Goal: Go to known website: Access a specific website the user already knows

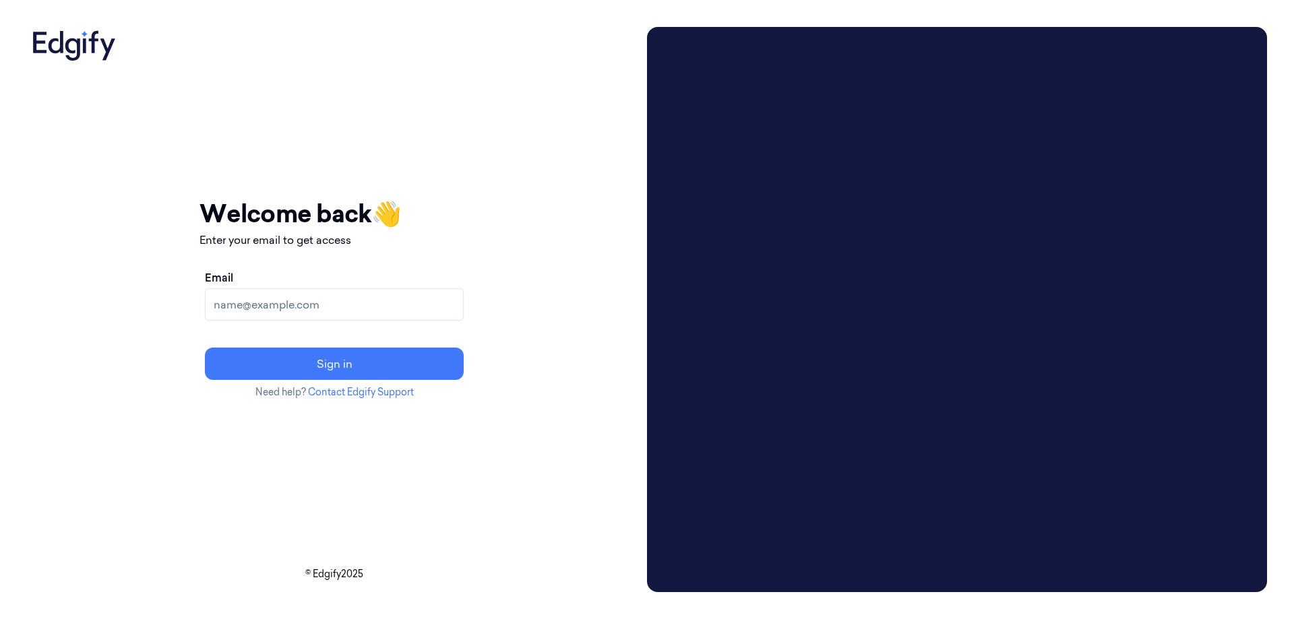
click at [330, 299] on input "Email" at bounding box center [334, 304] width 259 height 32
type input "[EMAIL_ADDRESS]"
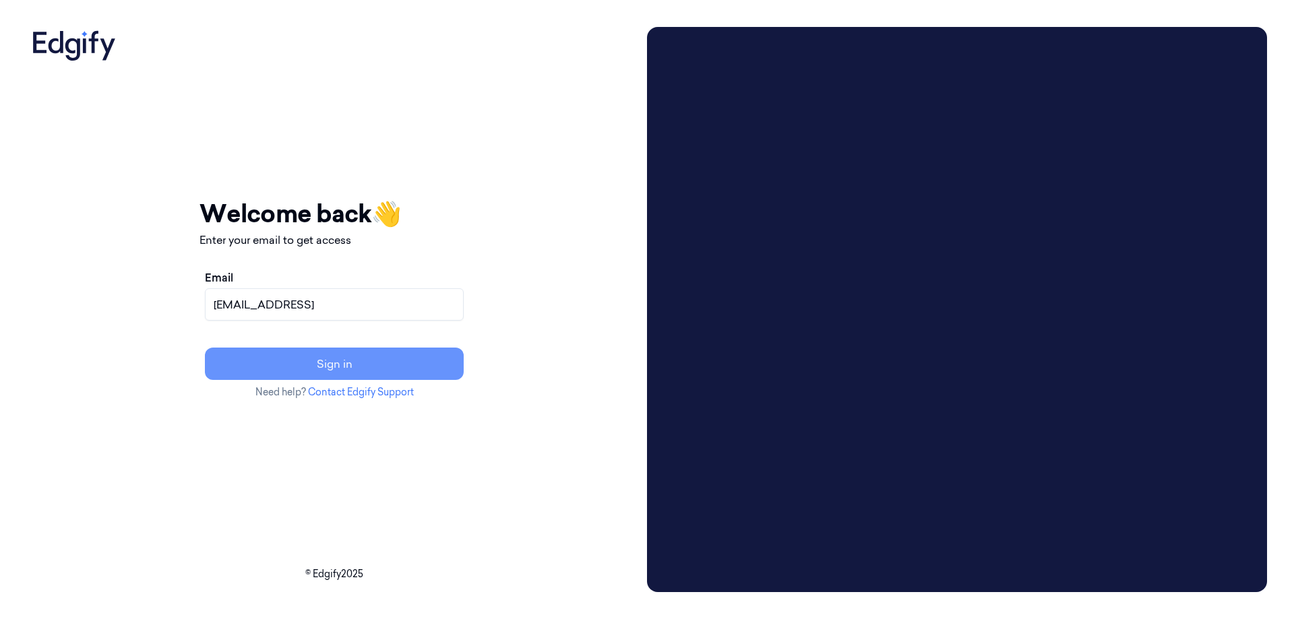
click at [391, 357] on button "Sign in" at bounding box center [334, 364] width 259 height 32
